Goal: Navigation & Orientation: Find specific page/section

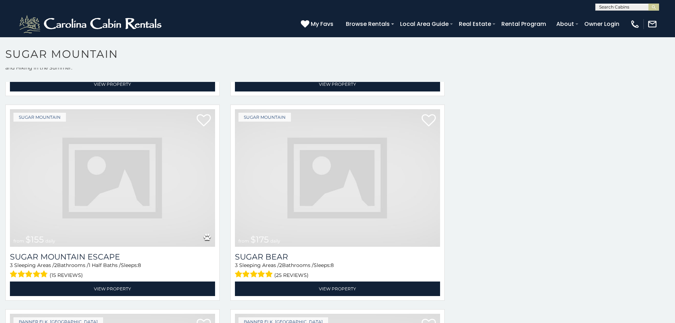
scroll to position [774, 0]
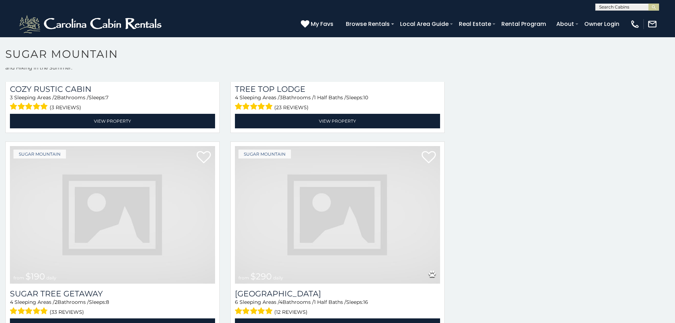
click at [400, 171] on img at bounding box center [337, 214] width 205 height 137
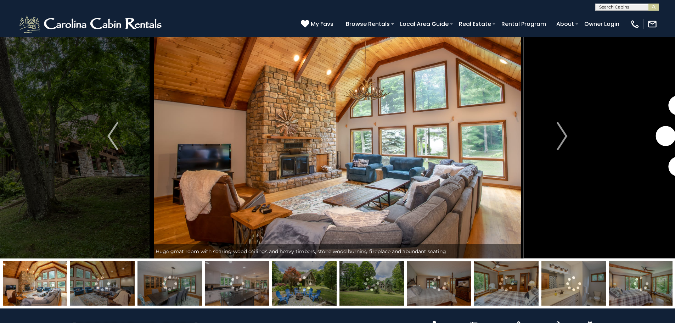
scroll to position [29, 0]
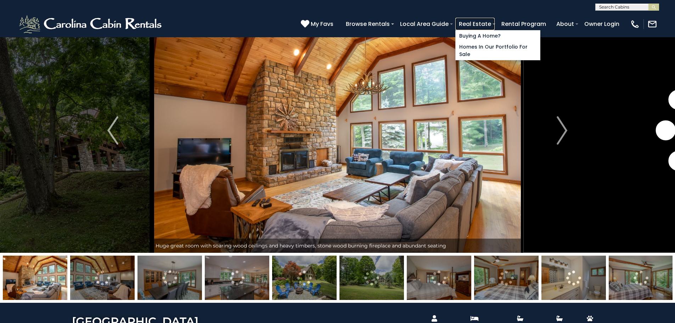
click at [494, 25] on link "Real Estate" at bounding box center [474, 24] width 39 height 12
